Goal: Information Seeking & Learning: Learn about a topic

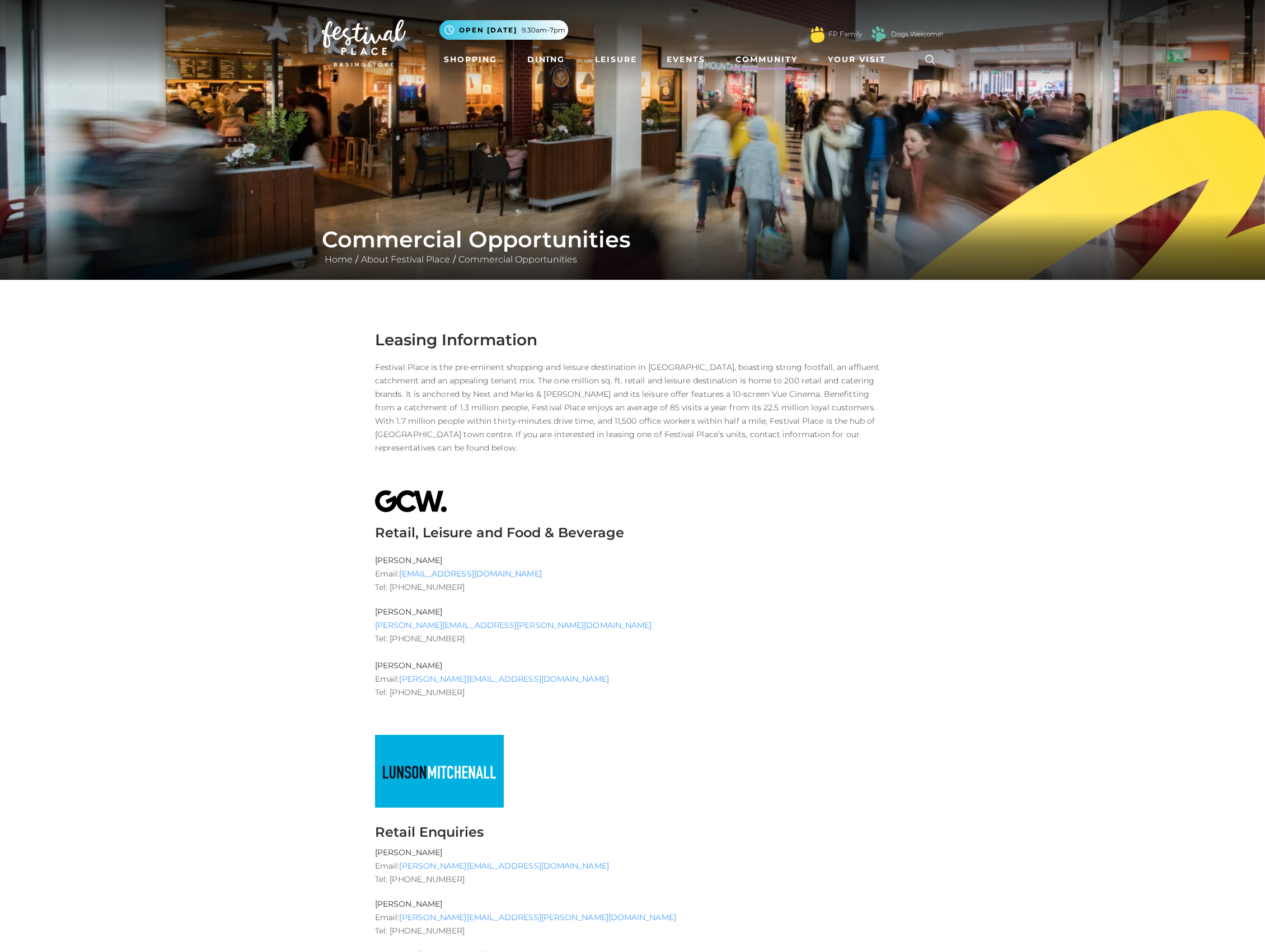
click at [757, 59] on link "Community" at bounding box center [766, 59] width 71 height 21
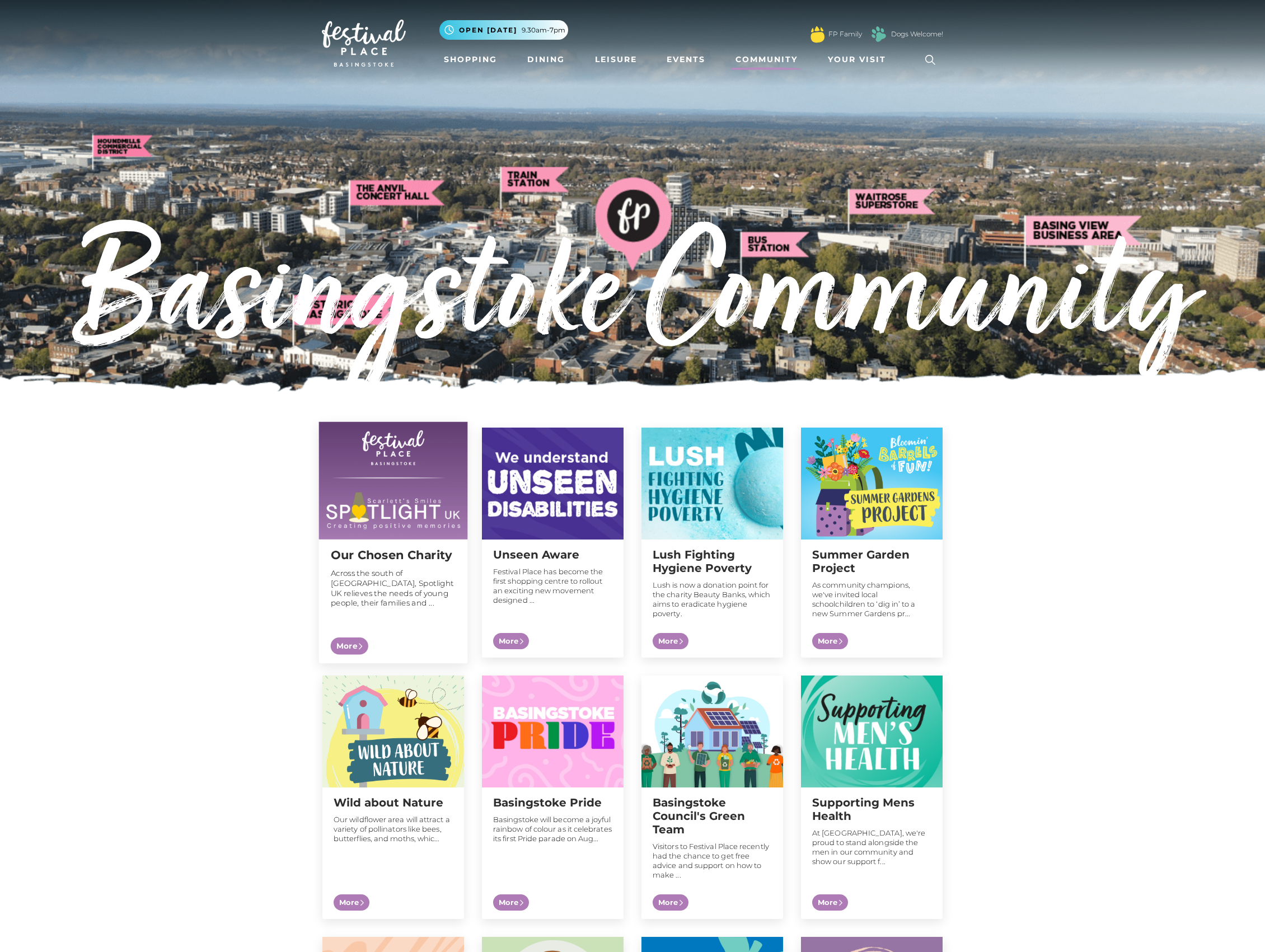
click at [383, 554] on h2 "Our Chosen Charity" at bounding box center [393, 554] width 126 height 14
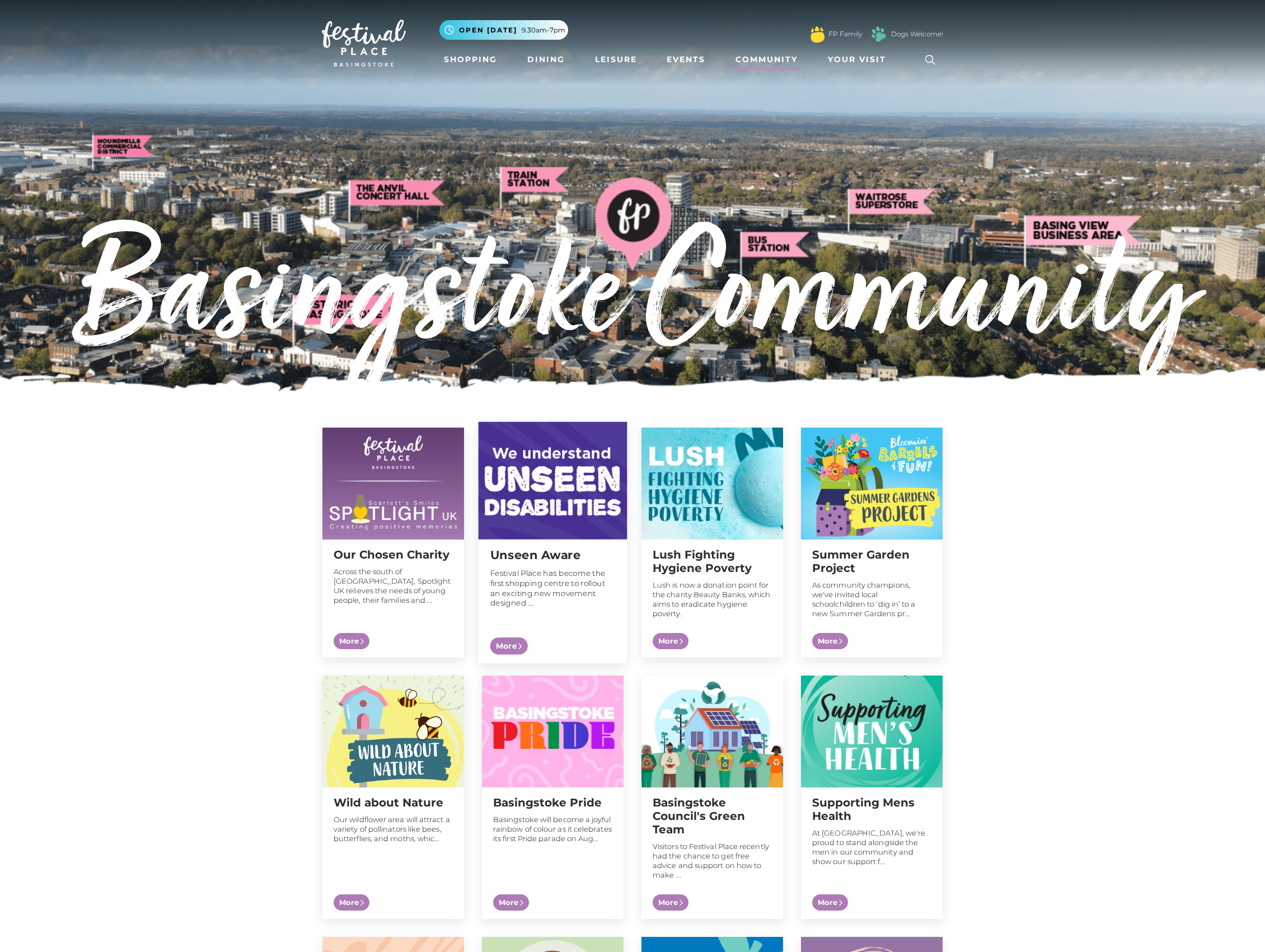
click at [548, 474] on img at bounding box center [553, 481] width 149 height 118
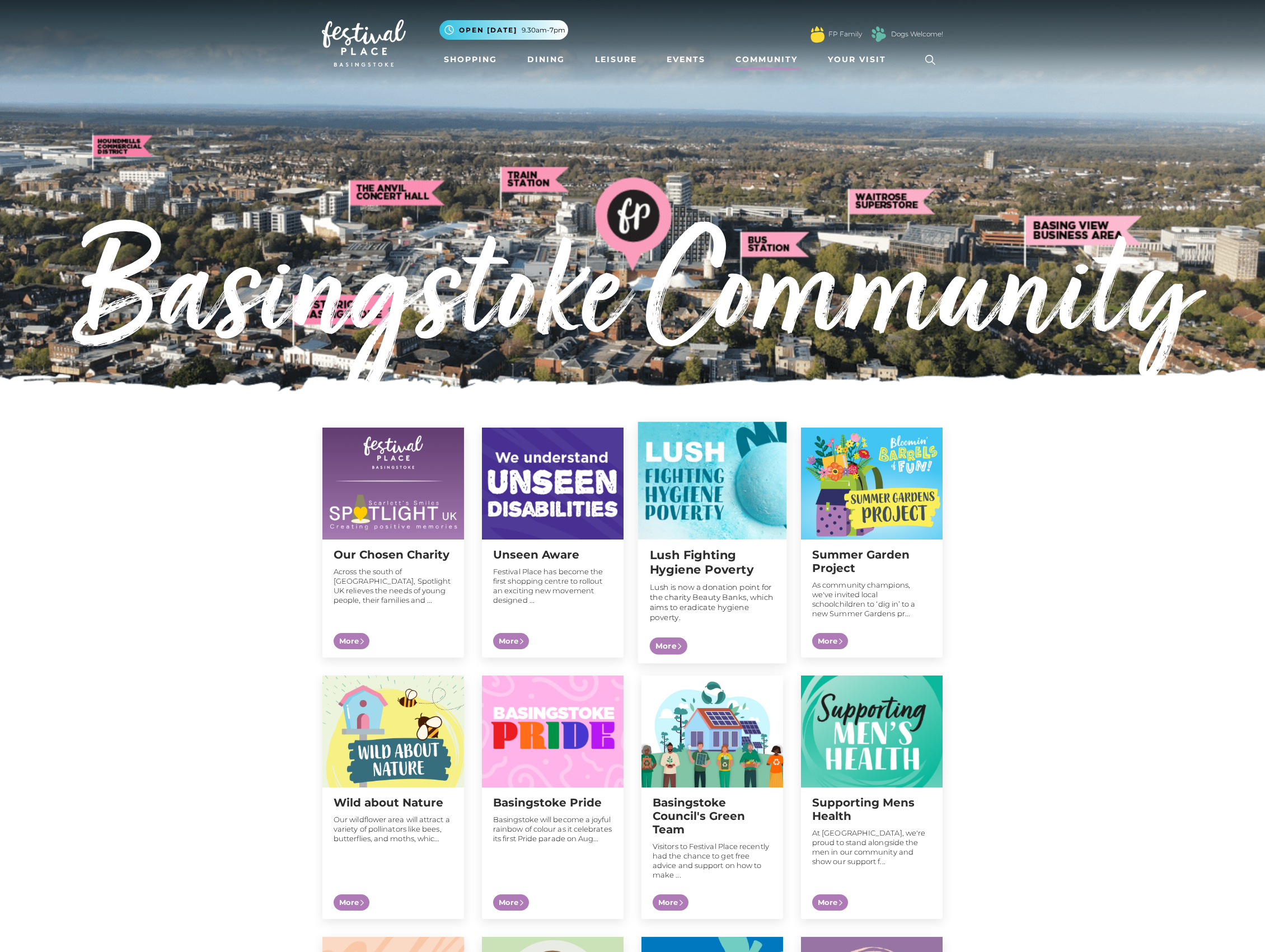
click at [717, 499] on img at bounding box center [713, 481] width 149 height 118
